Goal: Task Accomplishment & Management: Complete application form

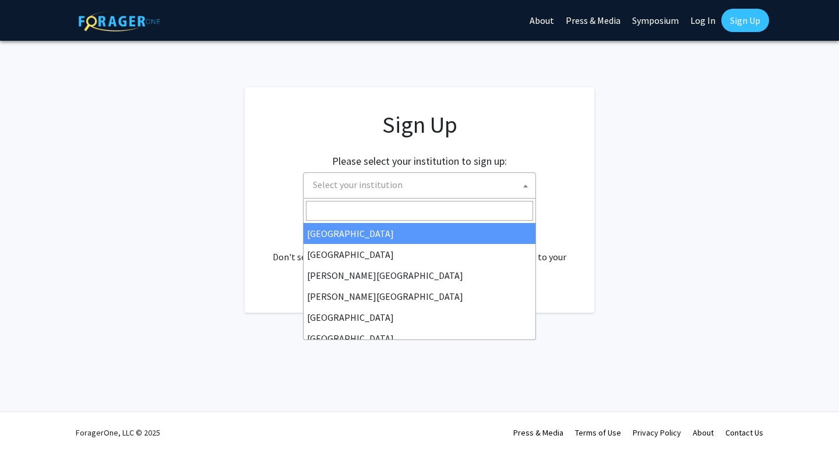
click at [462, 189] on span "Select your institution" at bounding box center [421, 185] width 227 height 24
type input "u"
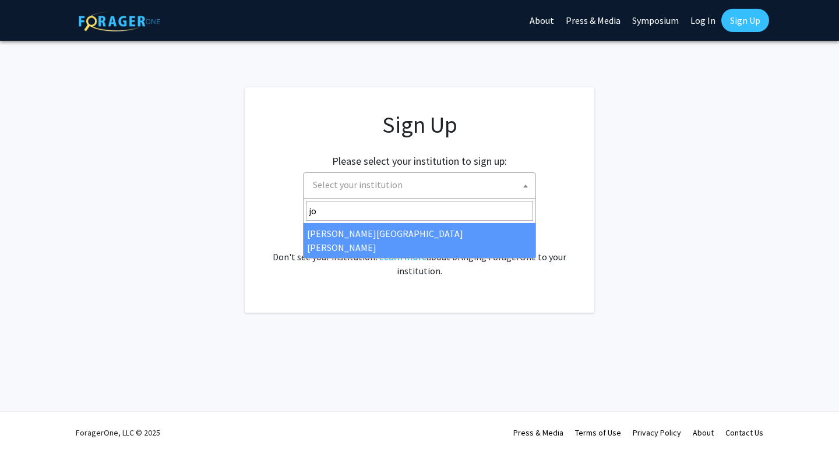
type input "jo"
select select "1"
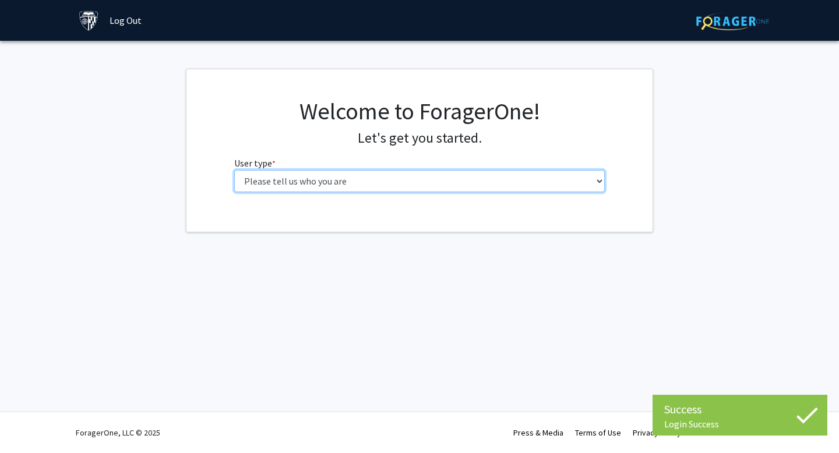
click at [356, 183] on select "Please tell us who you are Undergraduate Student Master's Student Doctoral Cand…" at bounding box center [419, 181] width 371 height 22
select select "2: masters"
click at [234, 170] on select "Please tell us who you are Undergraduate Student Master's Student Doctoral Cand…" at bounding box center [419, 181] width 371 height 22
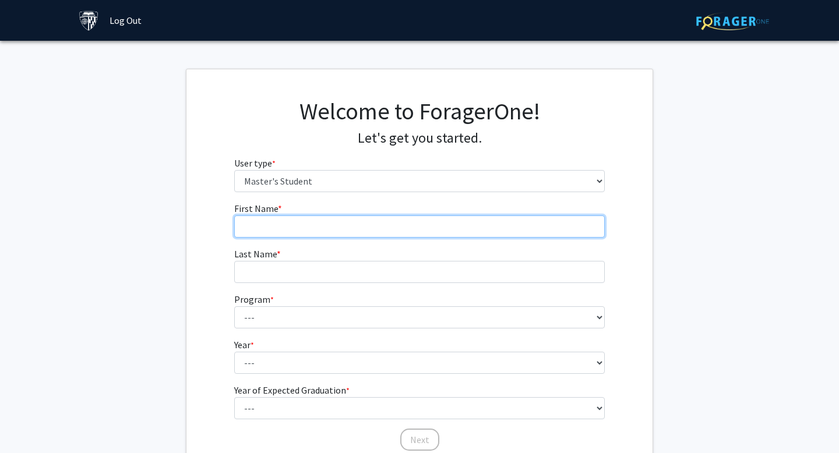
click at [451, 218] on input "First Name * required" at bounding box center [419, 227] width 371 height 22
type input "HUDA"
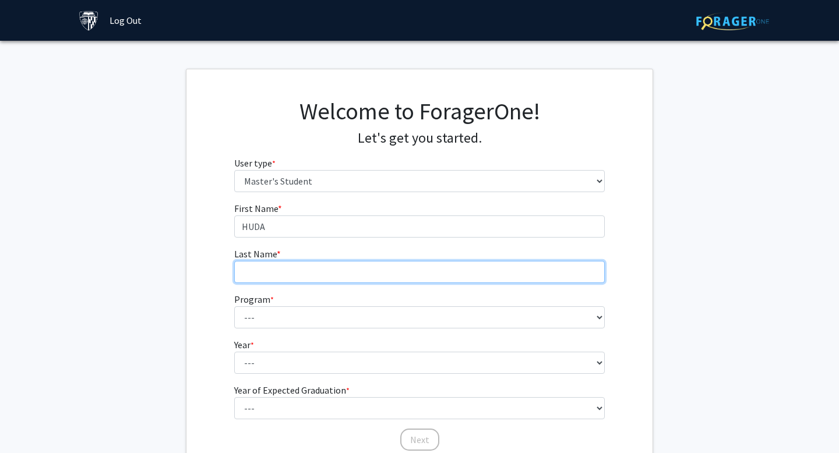
type input "[PERSON_NAME]"
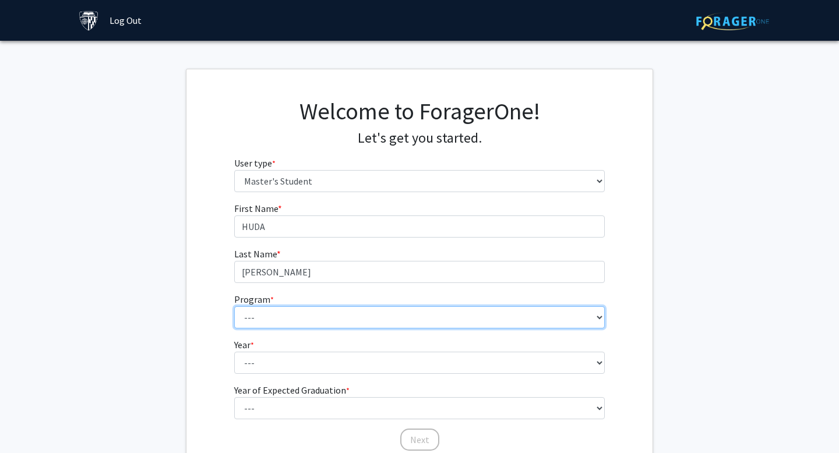
click at [388, 312] on select "--- Anatomy Education Applied and Computational Mathematics Applied Biomedical …" at bounding box center [419, 317] width 371 height 22
select select "147: 146"
click at [234, 306] on select "--- Anatomy Education Applied and Computational Mathematics Applied Biomedical …" at bounding box center [419, 317] width 371 height 22
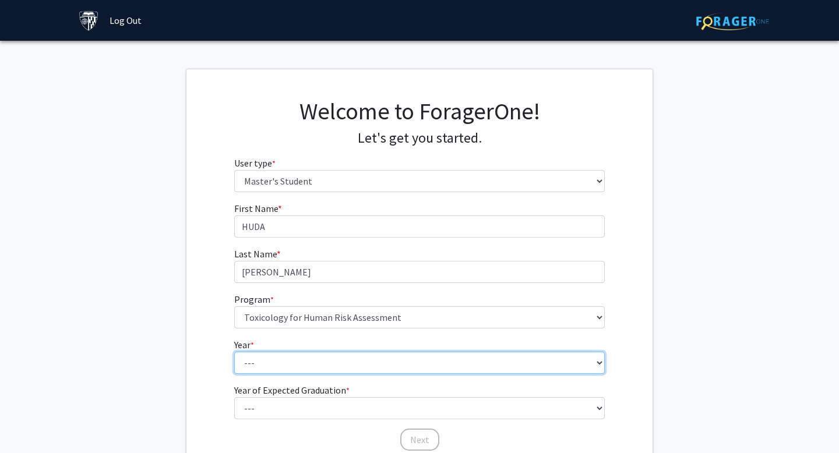
click at [372, 364] on select "--- First Year Second Year" at bounding box center [419, 363] width 371 height 22
select select "1: first_year"
click at [234, 352] on select "--- First Year Second Year" at bounding box center [419, 363] width 371 height 22
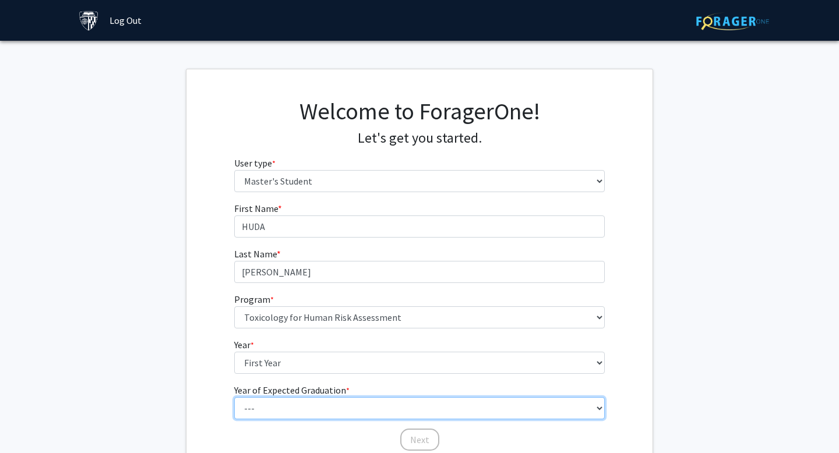
click at [377, 402] on select "--- 2025 2026 2027 2028 2029 2030 2031 2032 2033 2034" at bounding box center [419, 408] width 371 height 22
select select "3: 2027"
click at [234, 397] on select "--- 2025 2026 2027 2028 2029 2030 2031 2032 2033 2034" at bounding box center [419, 408] width 371 height 22
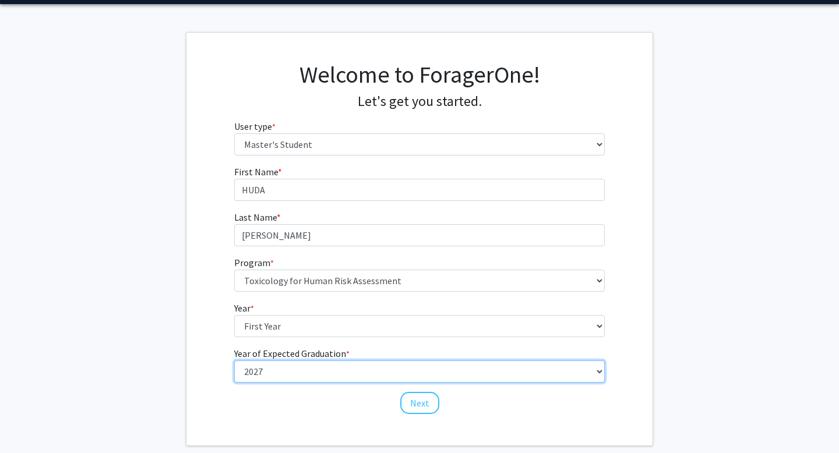
scroll to position [56, 0]
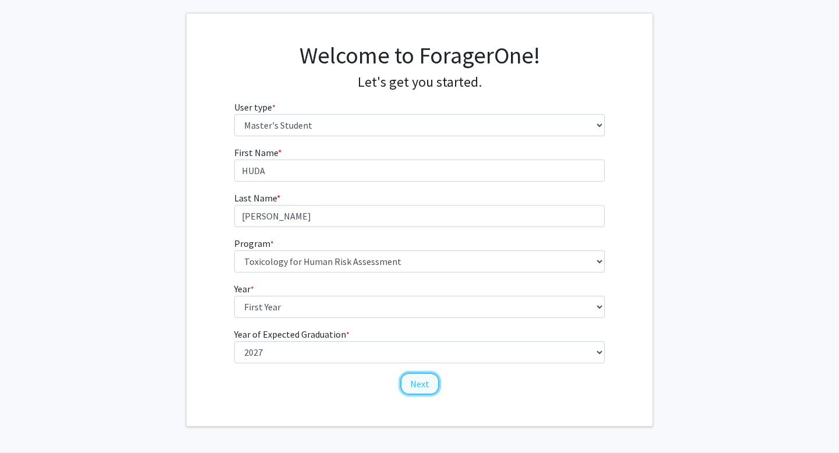
click at [421, 386] on button "Next" at bounding box center [419, 384] width 39 height 22
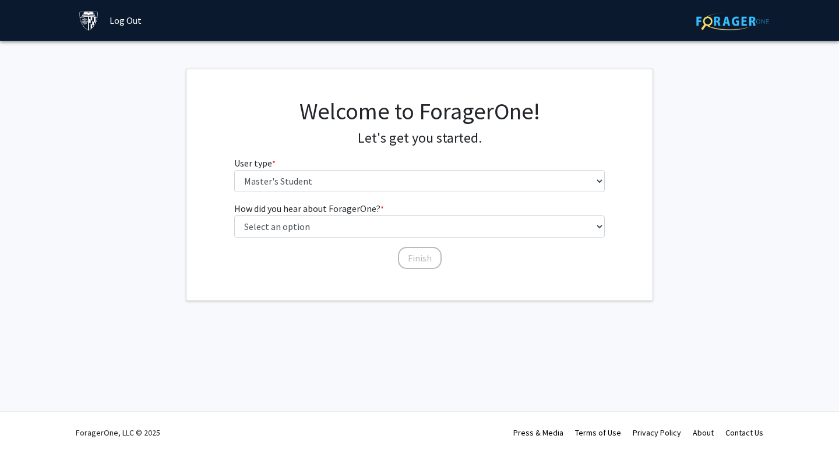
scroll to position [0, 0]
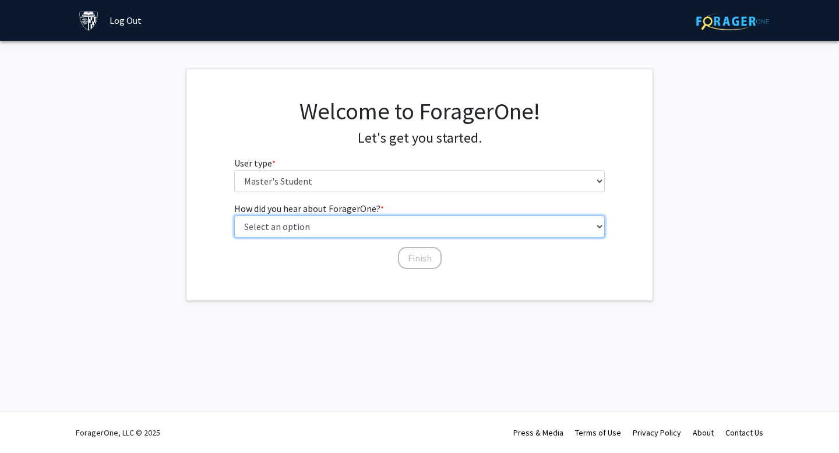
click at [423, 228] on select "Select an option Peer/student recommendation Faculty/staff recommendation Unive…" at bounding box center [419, 227] width 371 height 22
select select "4: university_email"
click at [234, 216] on select "Select an option Peer/student recommendation Faculty/staff recommendation Unive…" at bounding box center [419, 227] width 371 height 22
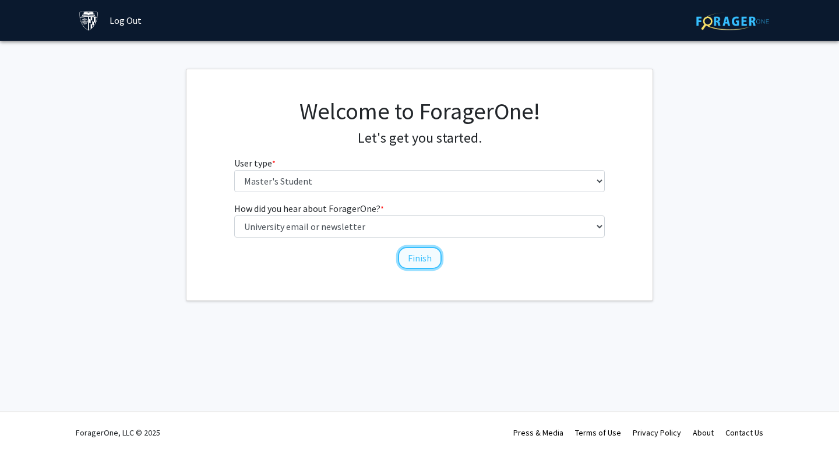
click at [415, 263] on button "Finish" at bounding box center [420, 258] width 44 height 22
